Goal: Navigation & Orientation: Find specific page/section

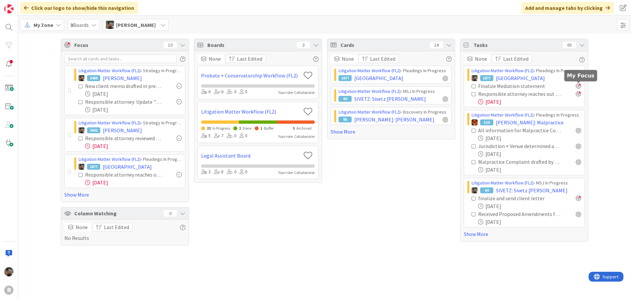
click at [579, 86] on div at bounding box center [578, 85] width 5 height 5
click at [577, 86] on div at bounding box center [578, 85] width 5 height 5
click at [577, 87] on div at bounding box center [578, 85] width 5 height 5
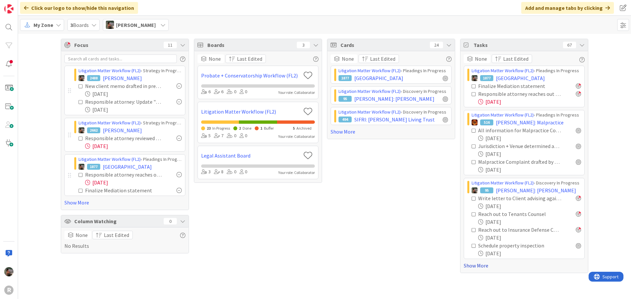
click at [468, 267] on link "Show More" at bounding box center [524, 266] width 121 height 8
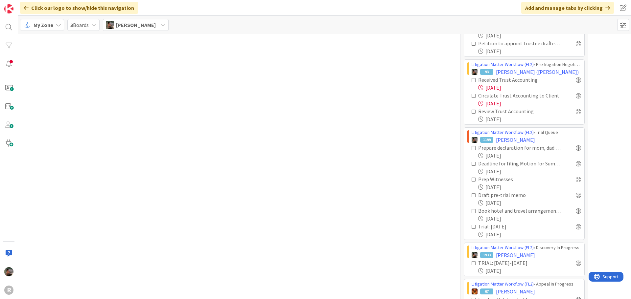
scroll to position [394, 0]
